Goal: Ask a question

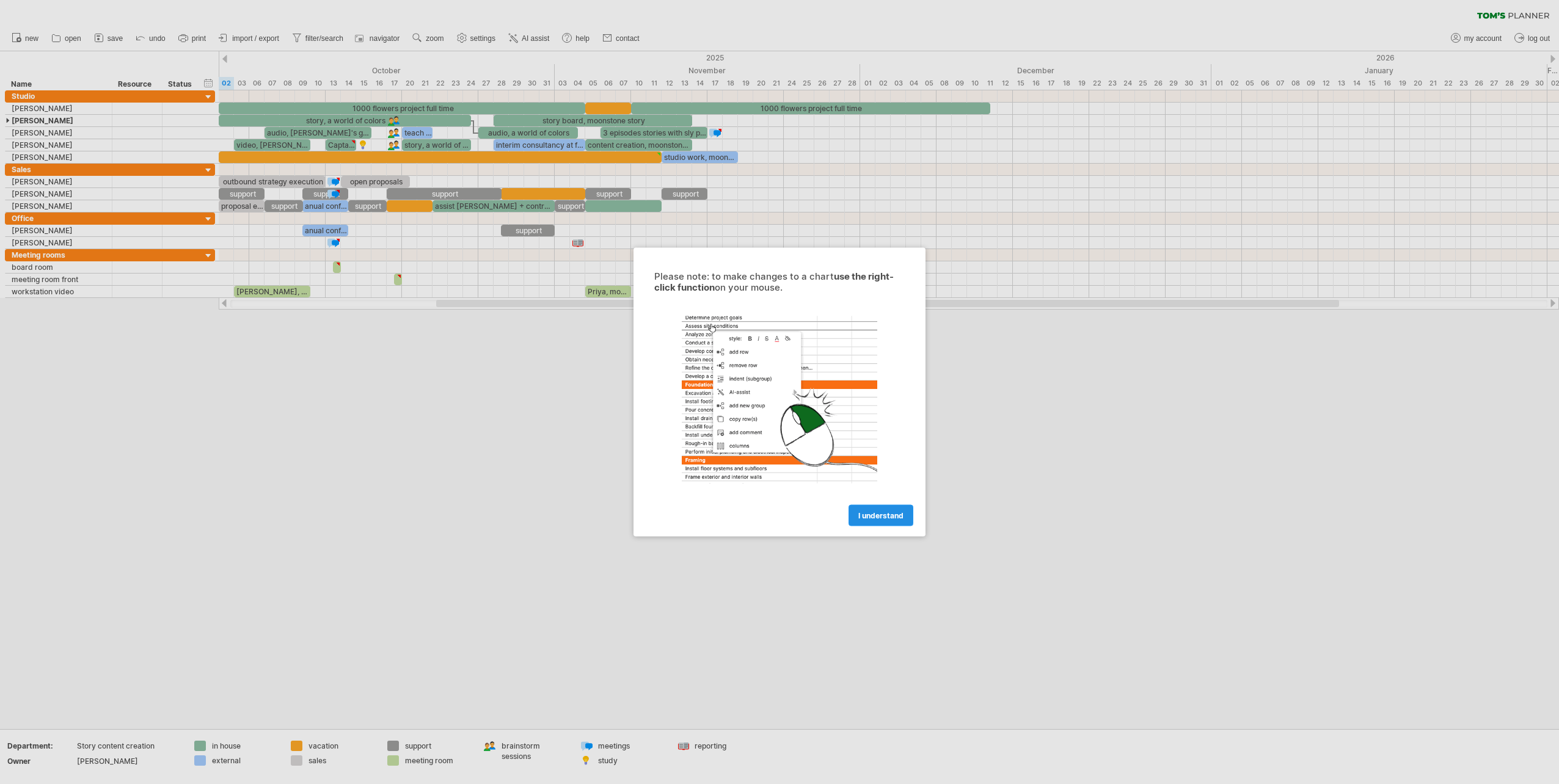
click at [886, 513] on span "I understand" at bounding box center [880, 515] width 46 height 9
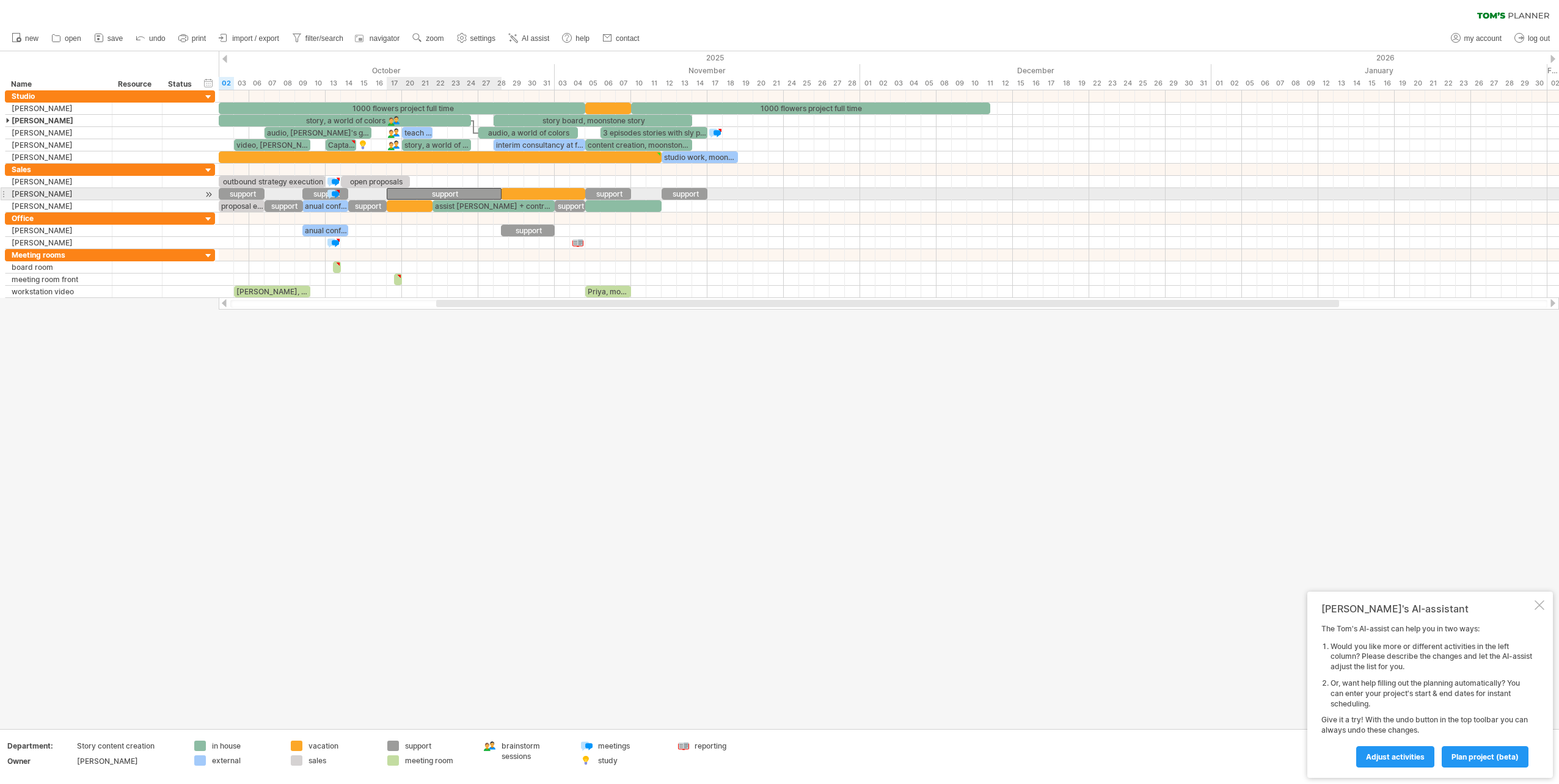
click at [448, 190] on div "support" at bounding box center [444, 194] width 115 height 12
click at [466, 193] on div "*******" at bounding box center [444, 194] width 115 height 12
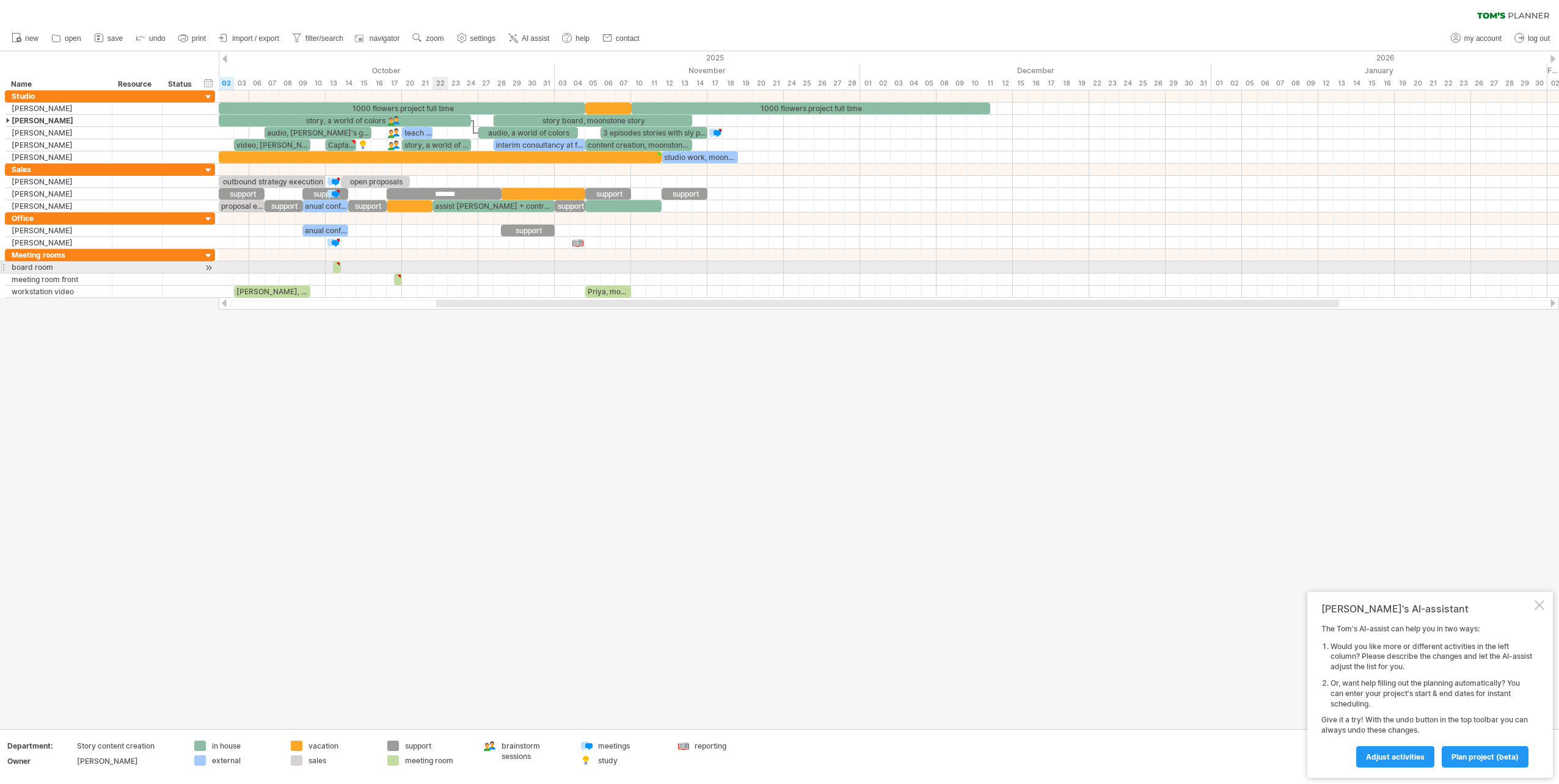
click at [445, 267] on div at bounding box center [889, 267] width 1341 height 12
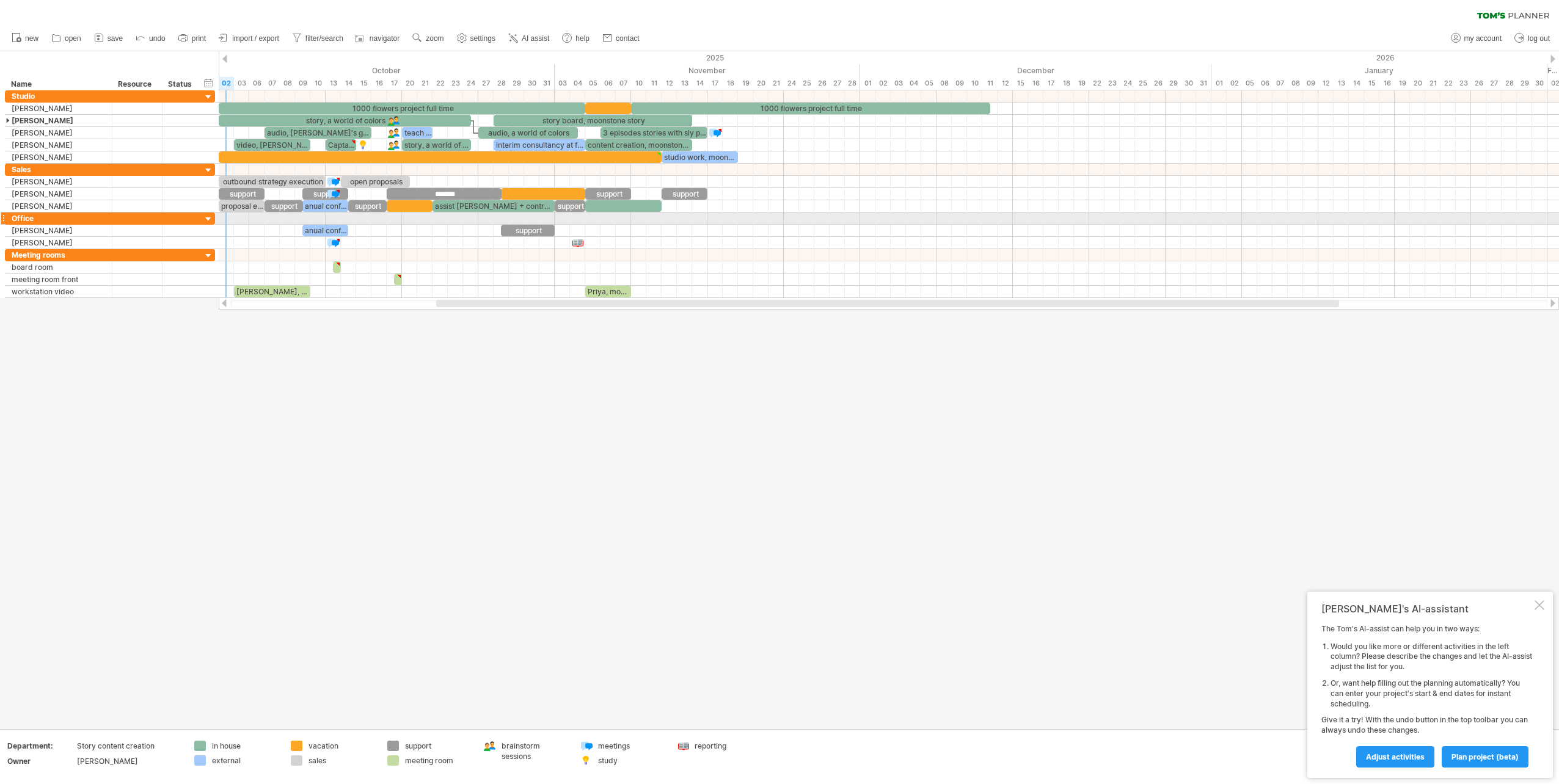
click at [212, 218] on div at bounding box center [209, 219] width 12 height 12
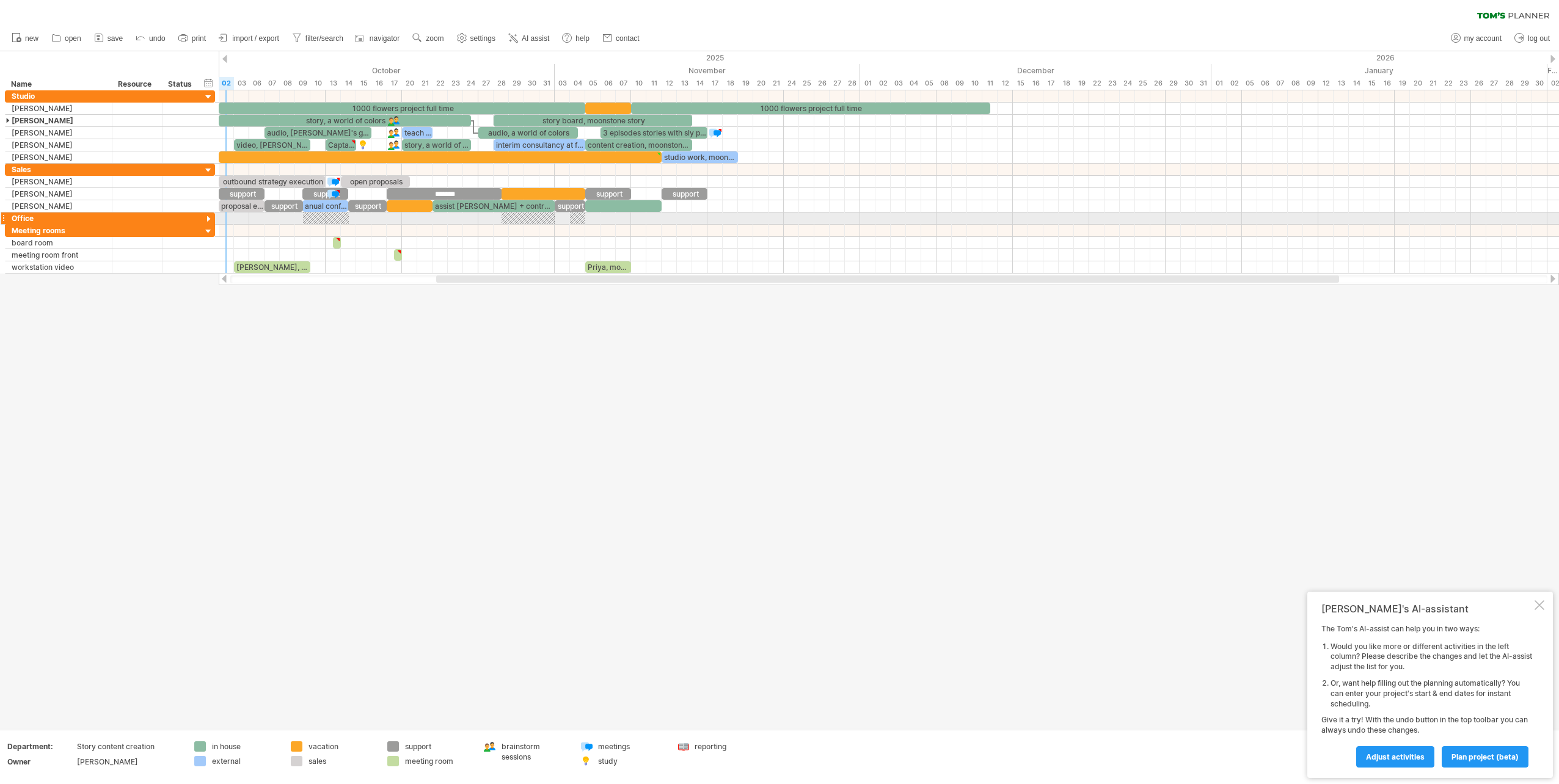
click at [211, 218] on div at bounding box center [209, 219] width 12 height 12
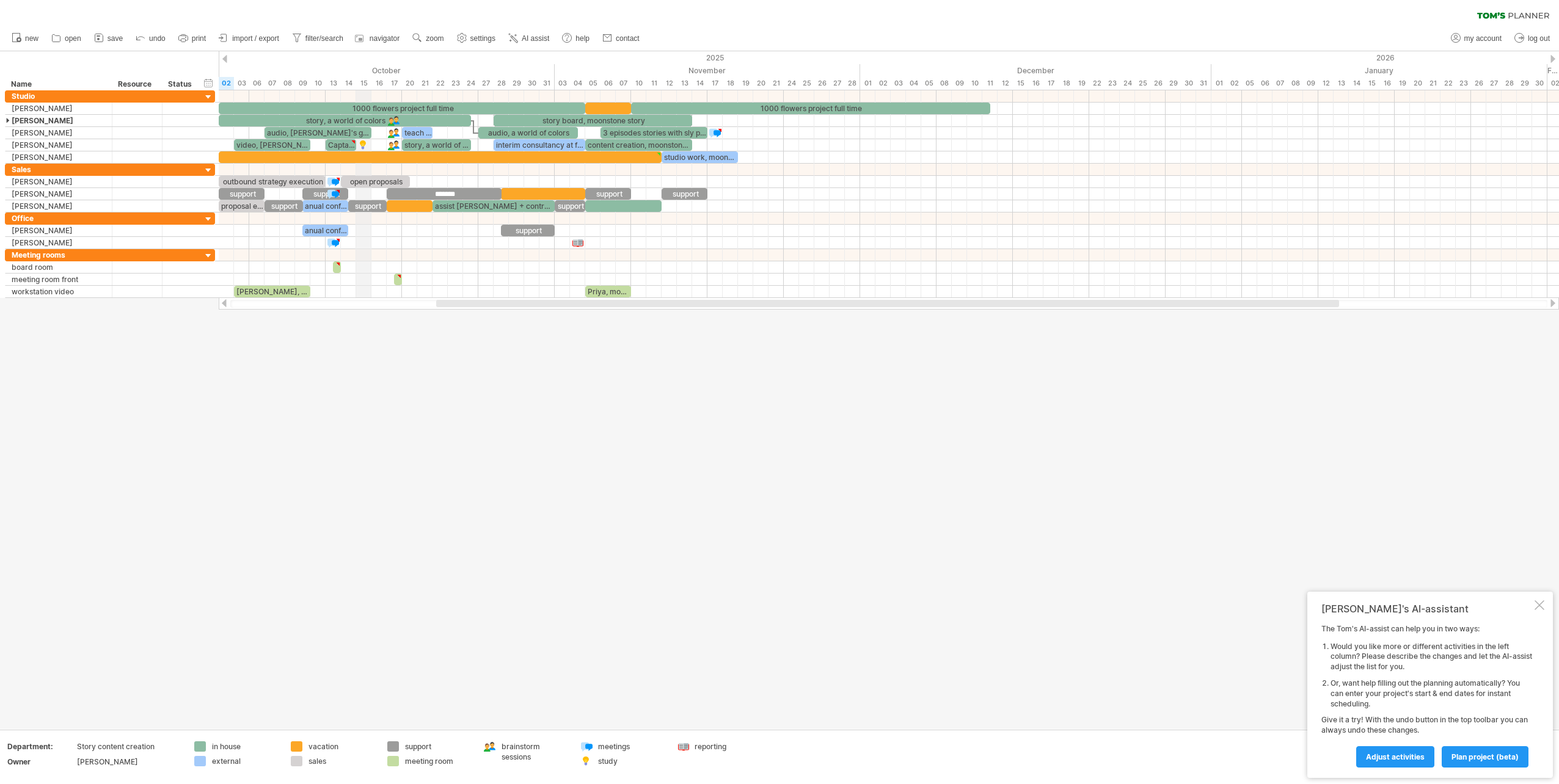
click at [366, 84] on div "15" at bounding box center [363, 84] width 15 height 13
drag, startPoint x: 384, startPoint y: 244, endPoint x: 475, endPoint y: 249, distance: 91.1
click at [475, 249] on div at bounding box center [889, 242] width 1341 height 12
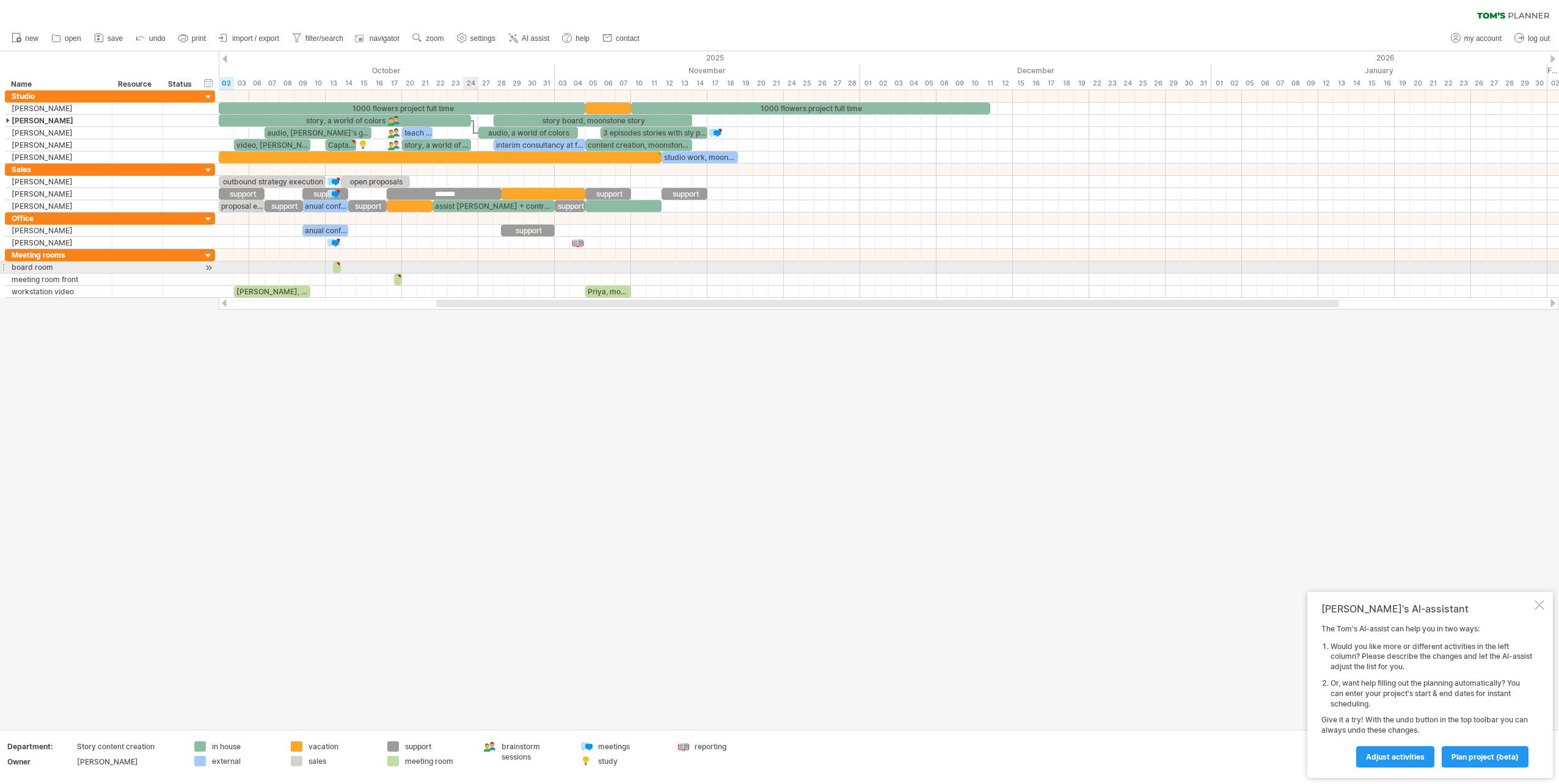
click at [465, 265] on div at bounding box center [889, 267] width 1341 height 12
drag, startPoint x: 471, startPoint y: 266, endPoint x: 376, endPoint y: 261, distance: 95.1
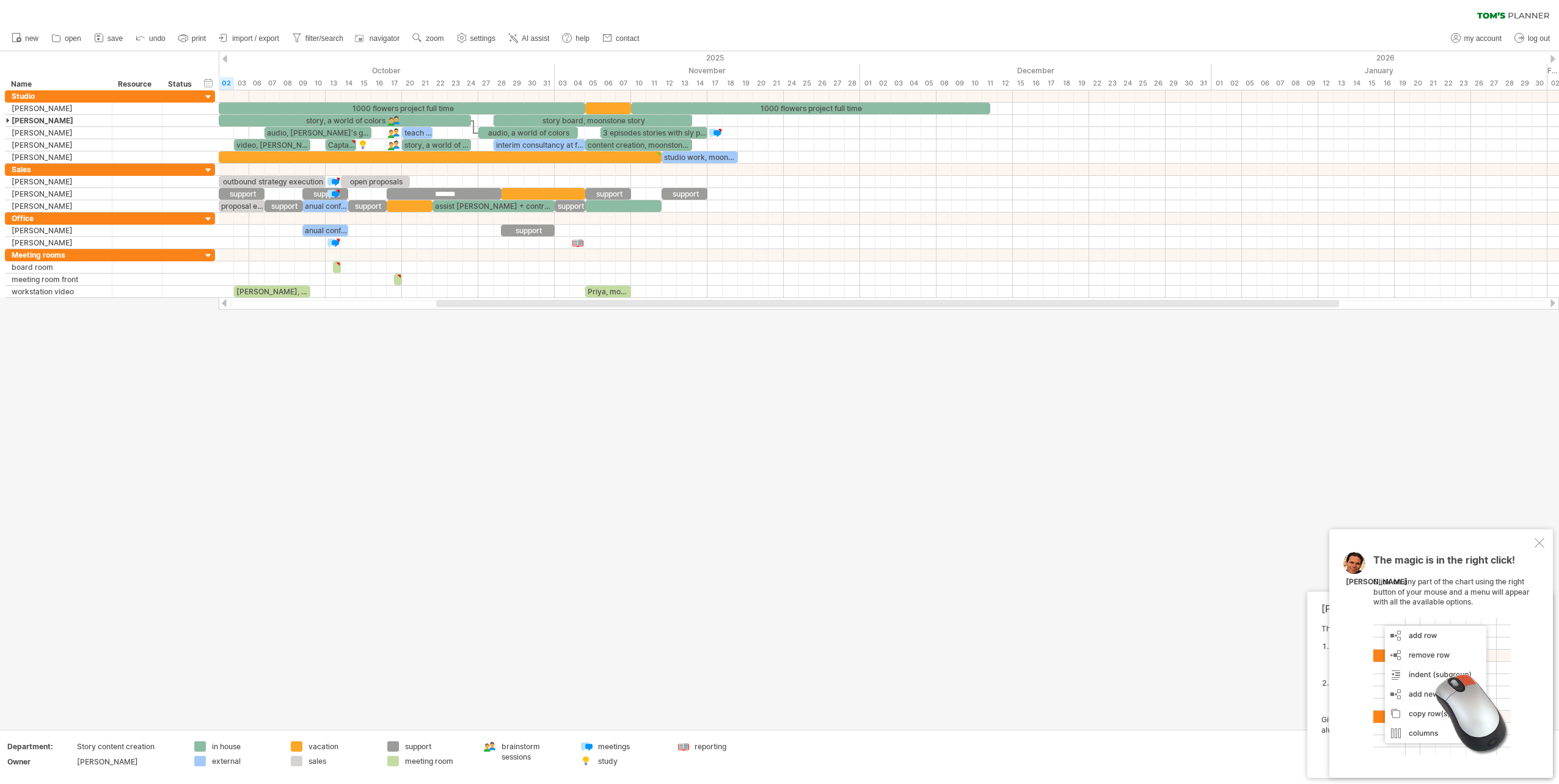
click at [1537, 540] on div at bounding box center [1540, 543] width 10 height 10
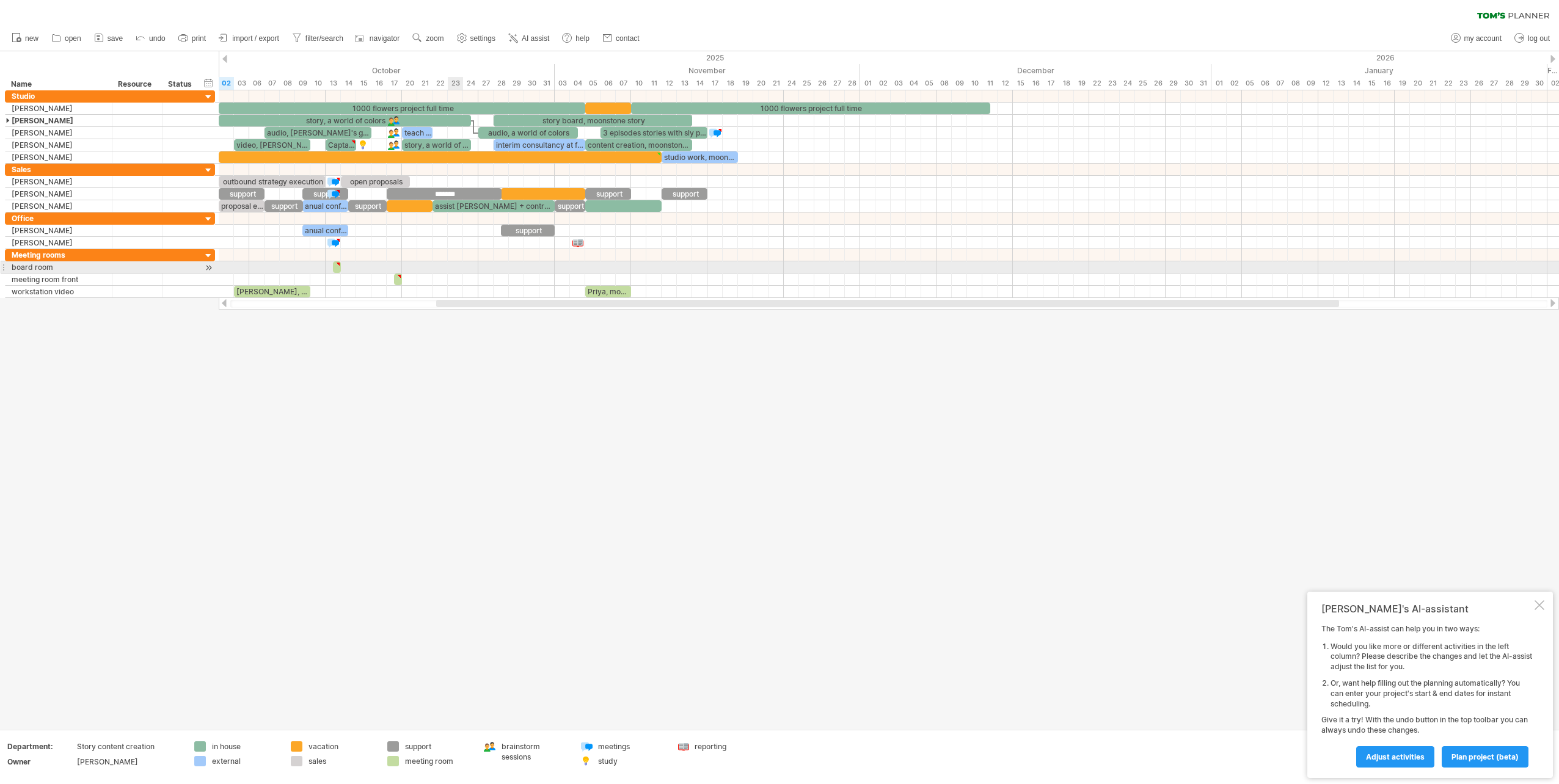
drag, startPoint x: 375, startPoint y: 267, endPoint x: 466, endPoint y: 267, distance: 91.0
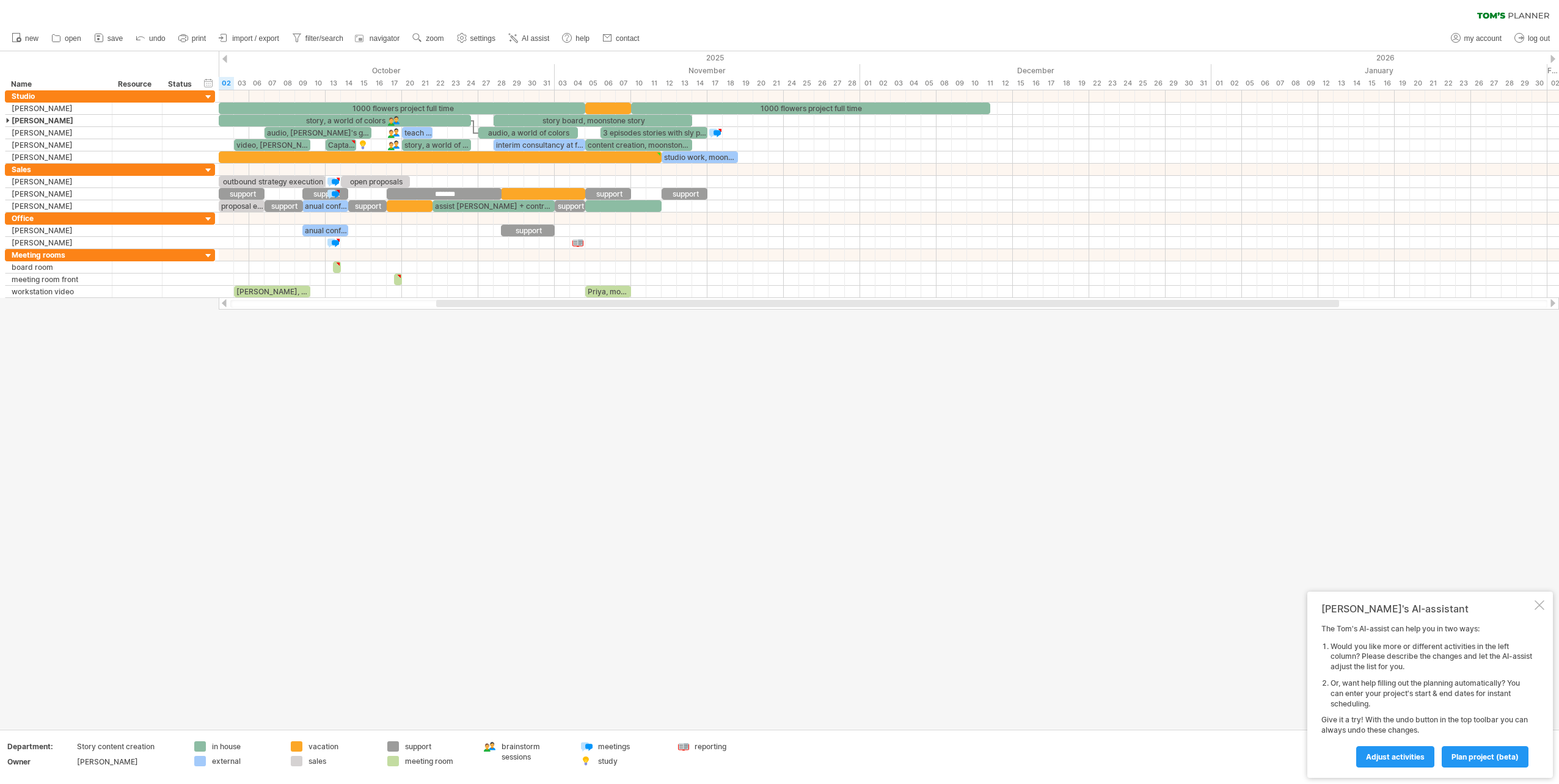
click at [434, 351] on div at bounding box center [780, 390] width 1559 height 678
click at [210, 255] on div at bounding box center [209, 256] width 12 height 12
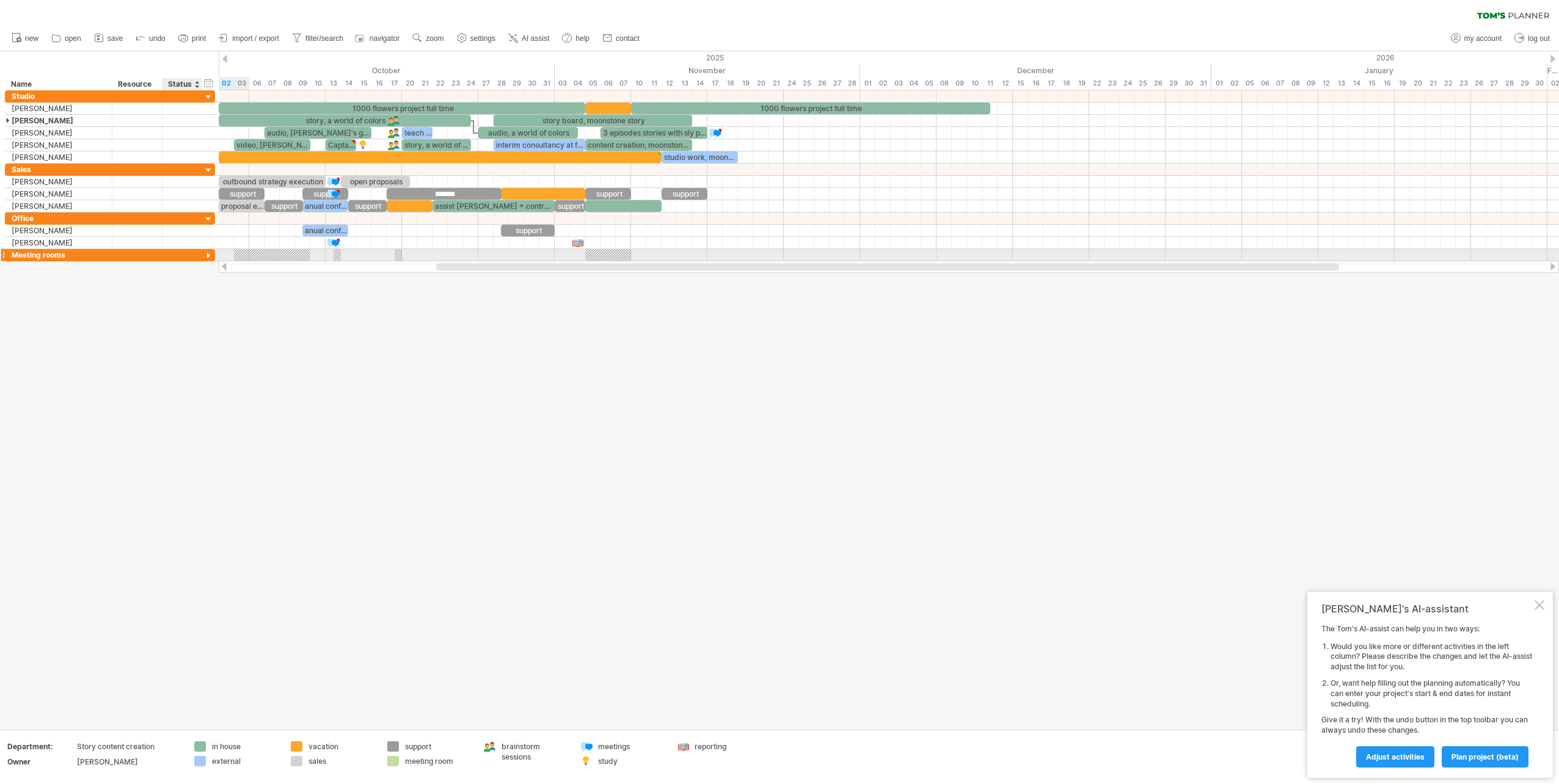
click at [210, 255] on div at bounding box center [209, 256] width 12 height 12
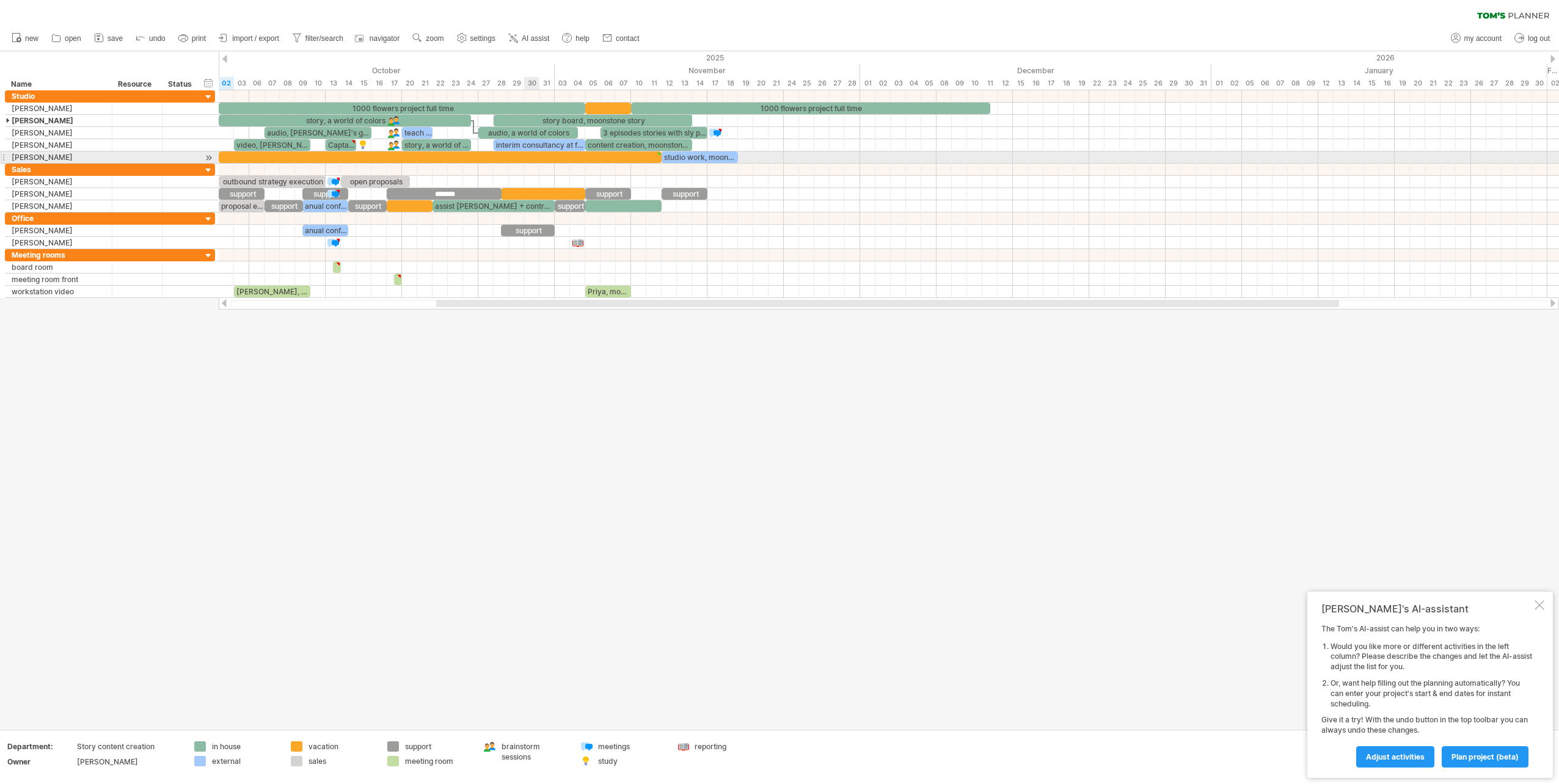
type textarea "**********"
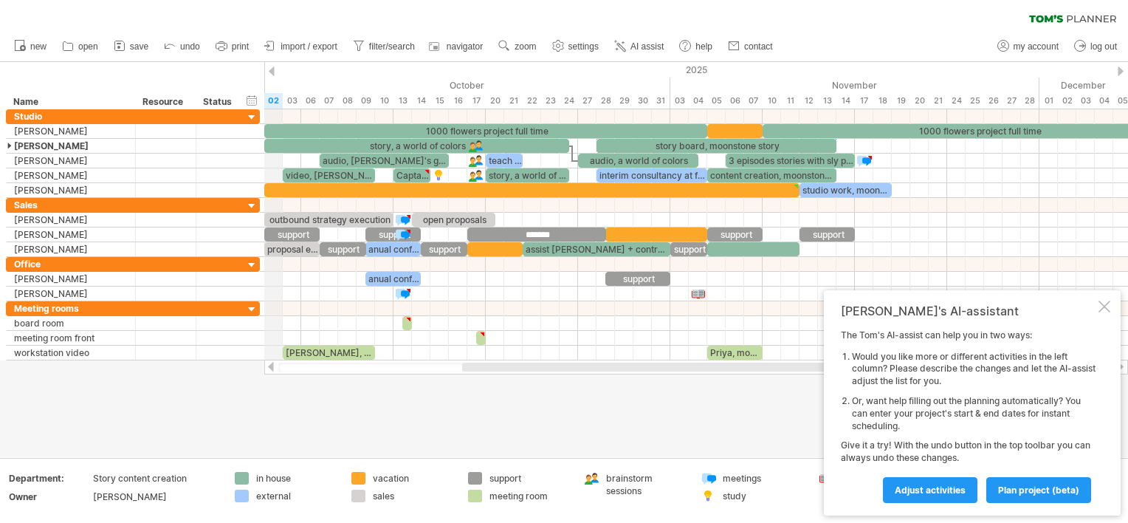
click at [272, 97] on div "02" at bounding box center [273, 101] width 18 height 16
click at [269, 66] on div at bounding box center [272, 71] width 6 height 10
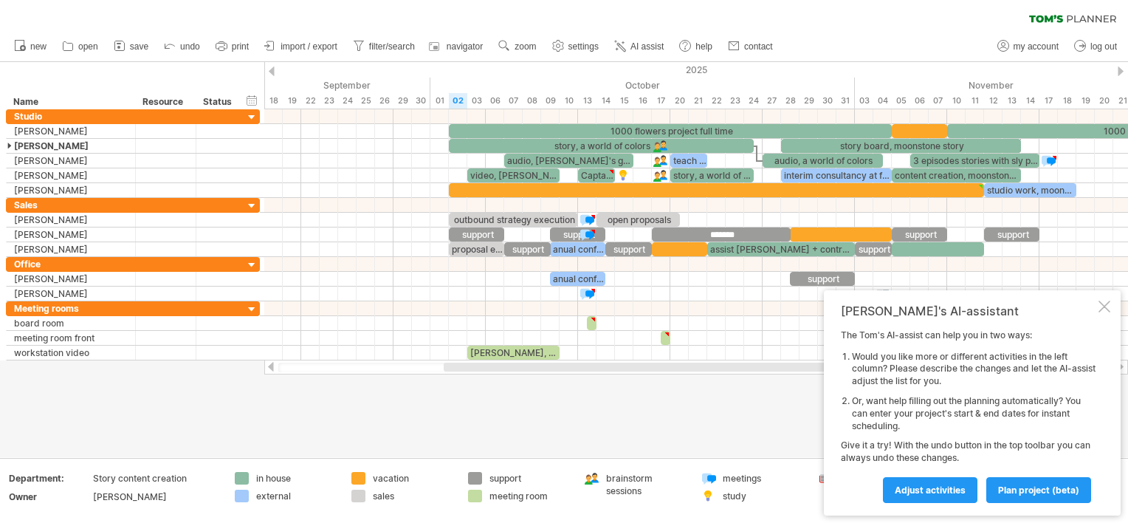
click at [1122, 69] on div at bounding box center [1121, 71] width 6 height 10
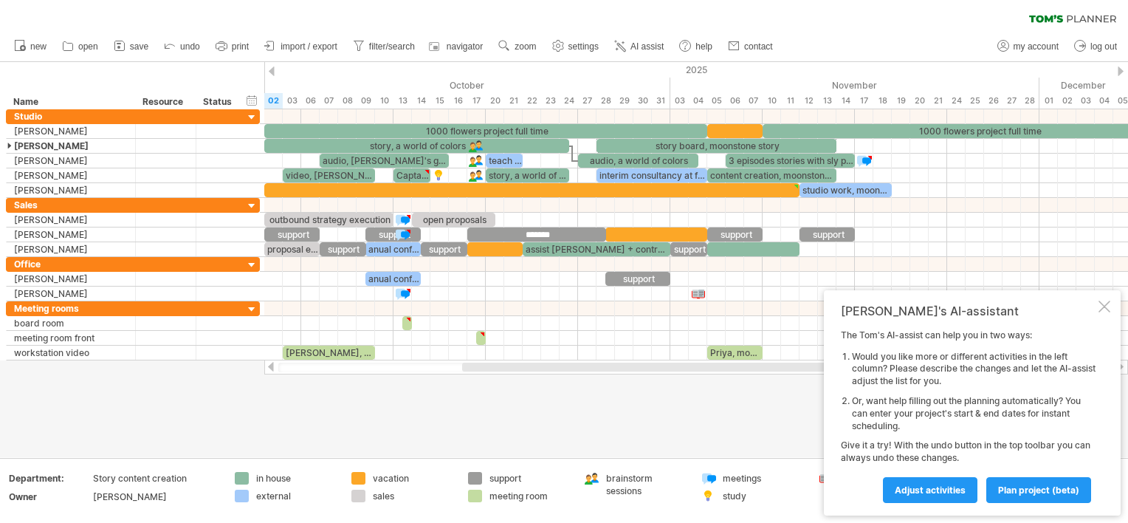
click at [1122, 69] on div at bounding box center [1121, 71] width 6 height 10
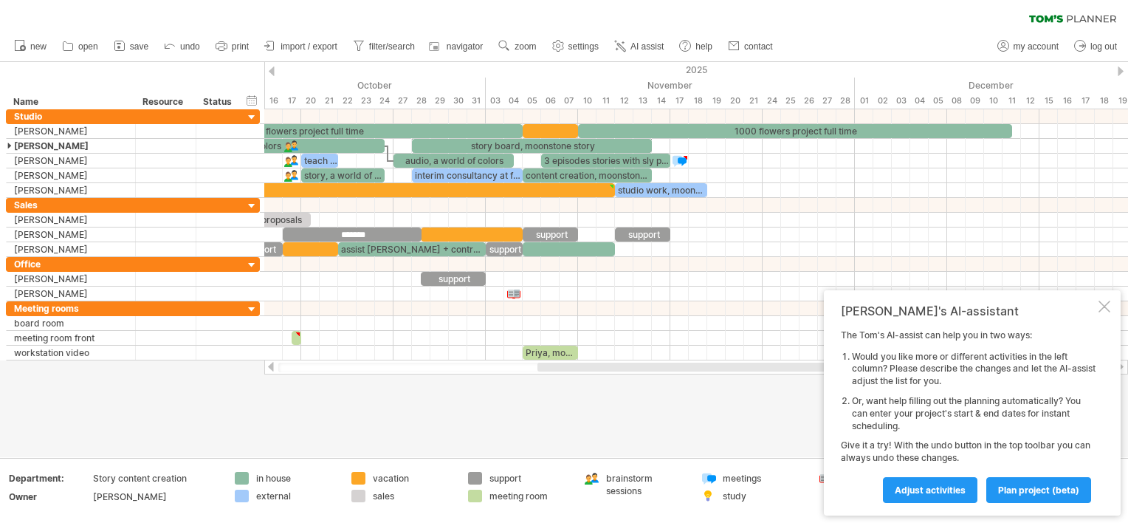
click at [1122, 69] on div at bounding box center [1121, 71] width 6 height 10
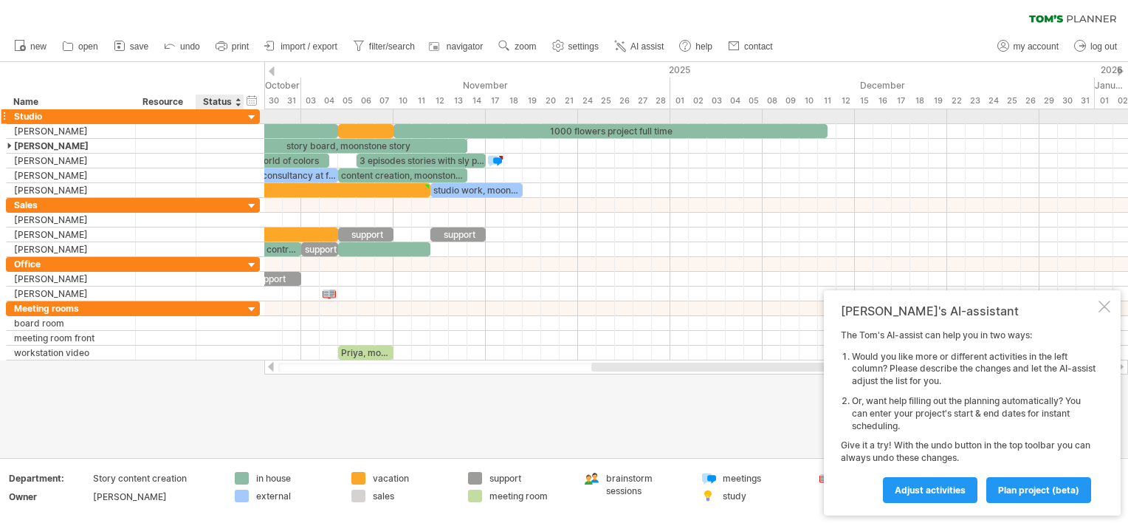
click at [255, 119] on div at bounding box center [252, 118] width 14 height 14
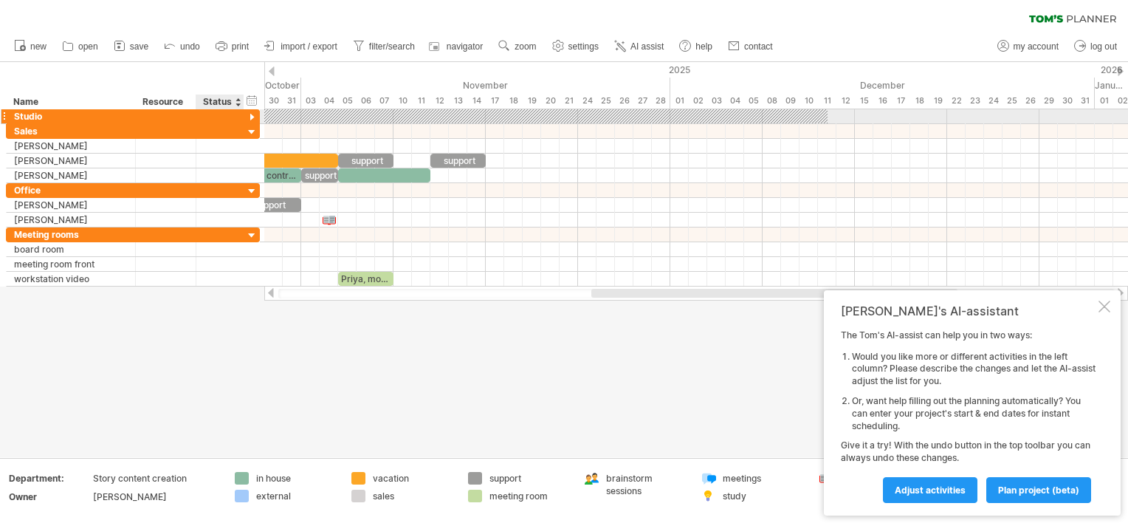
click at [254, 118] on div at bounding box center [252, 118] width 14 height 14
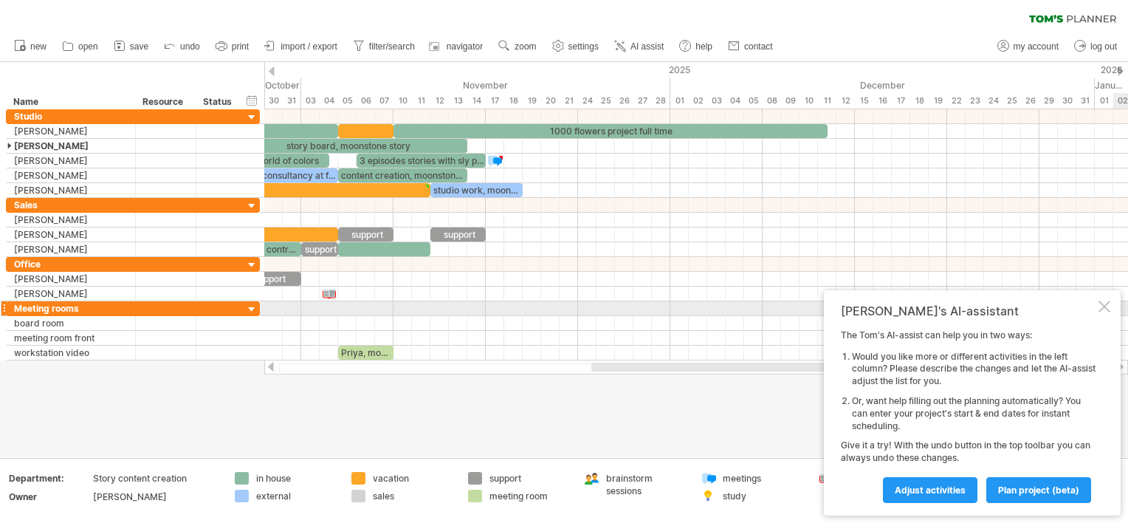
click at [1099, 303] on div at bounding box center [1105, 307] width 12 height 12
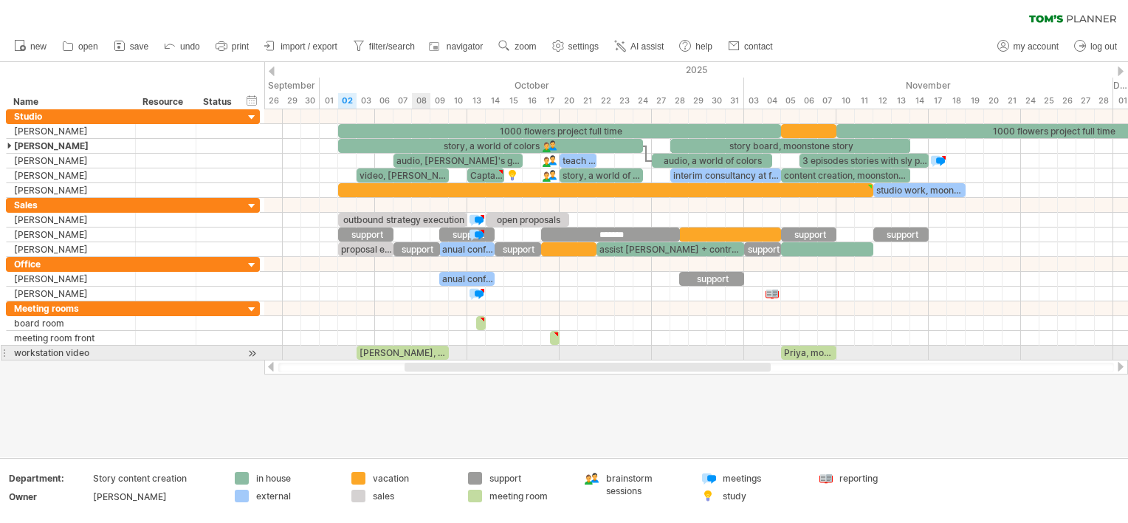
drag, startPoint x: 616, startPoint y: 367, endPoint x: 429, endPoint y: 346, distance: 188.0
click at [429, 346] on div "Trying to reach [DOMAIN_NAME] Connected again... 0% clear filter new" at bounding box center [564, 261] width 1128 height 523
